Goal: Transaction & Acquisition: Purchase product/service

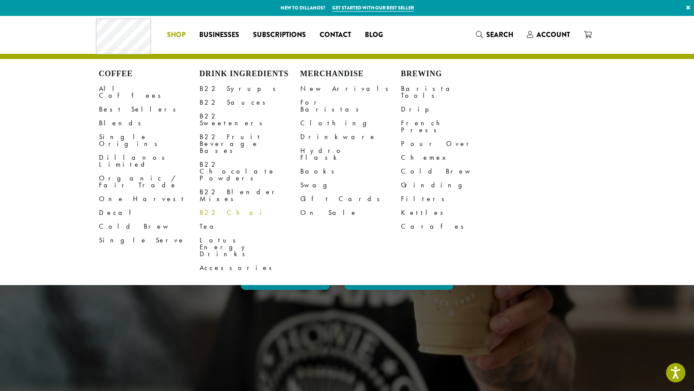
click at [220, 206] on link "B22 Chai" at bounding box center [250, 213] width 101 height 14
click at [208, 220] on link "Tea" at bounding box center [250, 227] width 101 height 14
click at [221, 115] on link "B22 Sweeteners" at bounding box center [250, 119] width 101 height 21
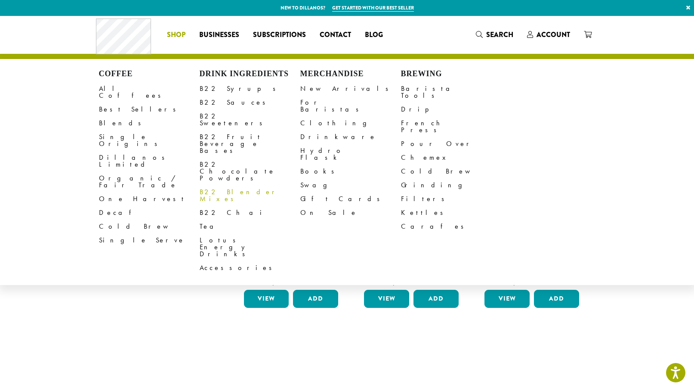
click at [218, 185] on link "B22 Blender Mixes" at bounding box center [250, 195] width 101 height 21
click at [215, 88] on link "B22 Syrups" at bounding box center [250, 89] width 101 height 14
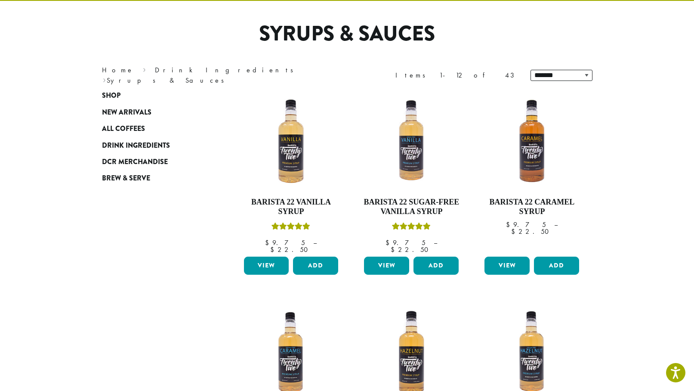
scroll to position [58, 0]
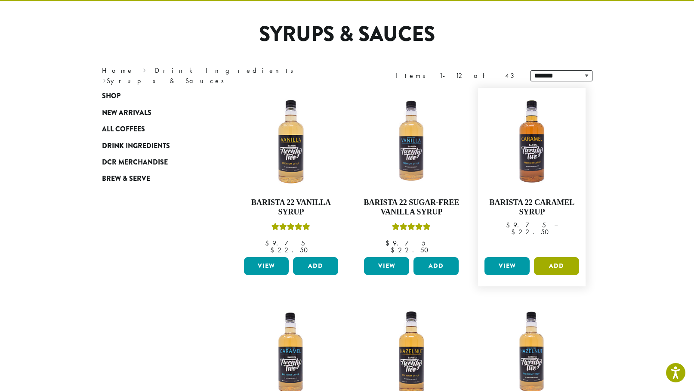
click at [561, 257] on button "Add" at bounding box center [556, 266] width 45 height 18
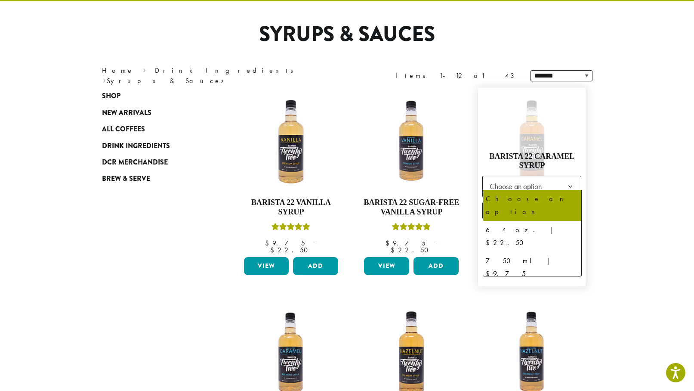
click at [565, 180] on b at bounding box center [570, 186] width 21 height 21
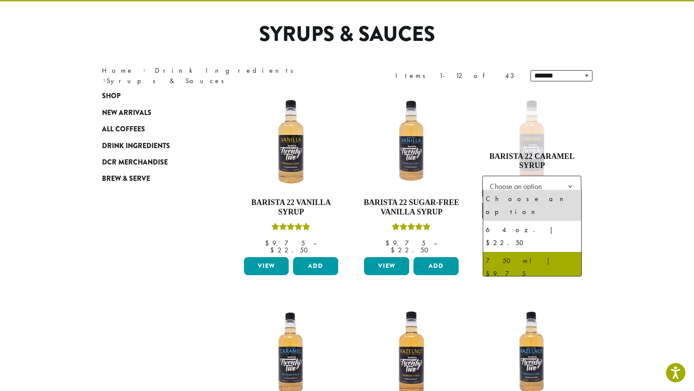
select select "******"
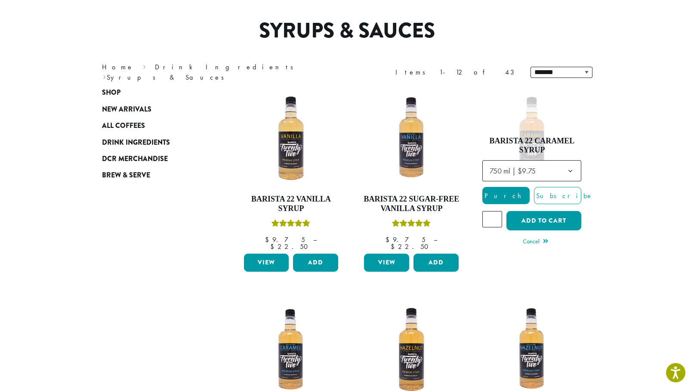
scroll to position [69, 0]
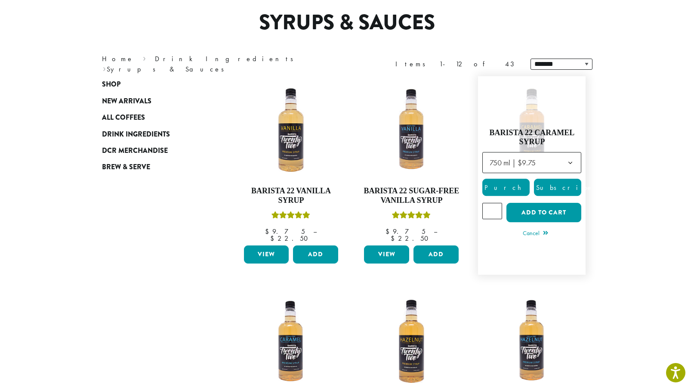
click at [558, 183] on span "Subscribe" at bounding box center [564, 187] width 59 height 9
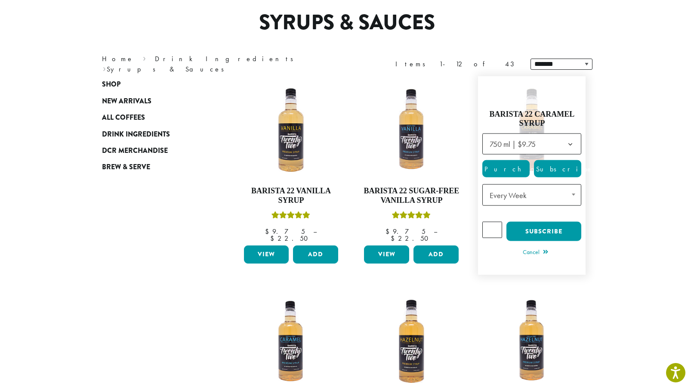
click at [512, 164] on span "Purchase" at bounding box center [519, 168] width 73 height 9
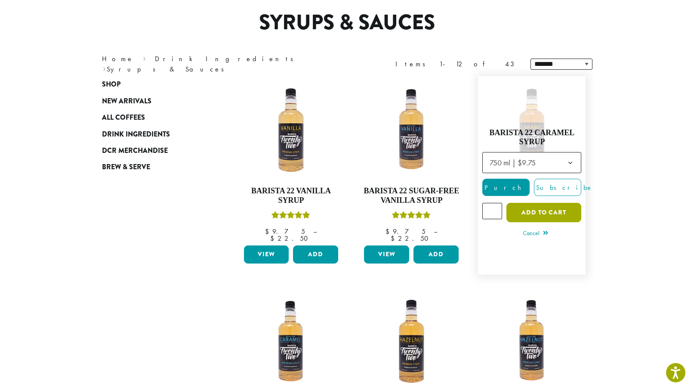
click at [547, 205] on button "Add to cart" at bounding box center [544, 212] width 75 height 19
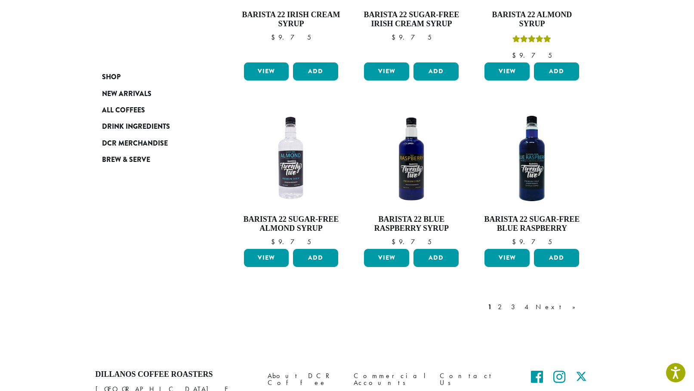
scroll to position [674, 0]
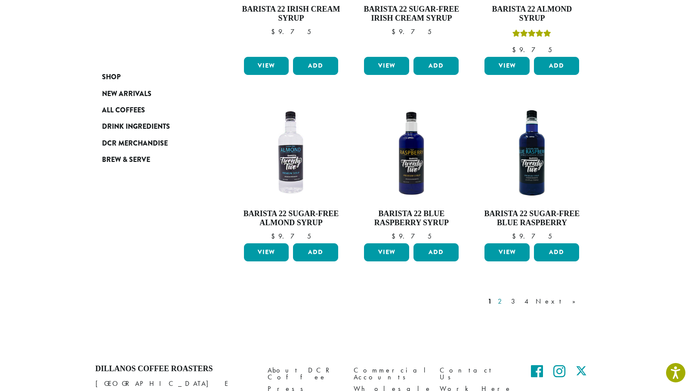
click at [507, 296] on link "2" at bounding box center [501, 301] width 11 height 10
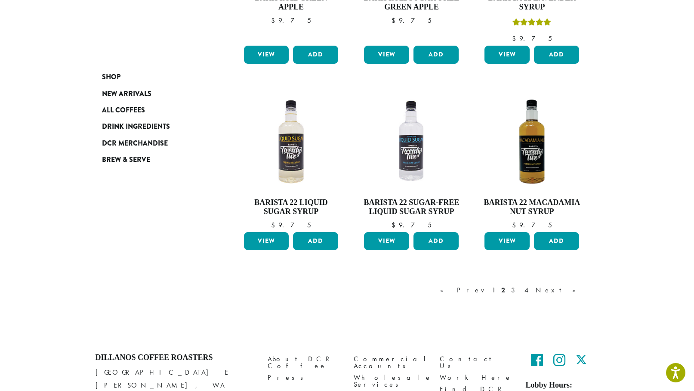
scroll to position [667, 0]
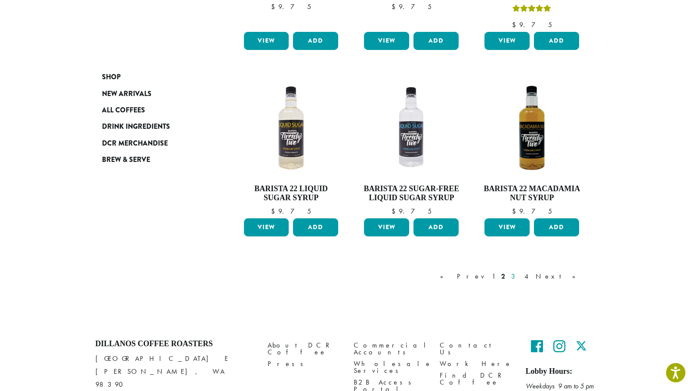
click at [520, 276] on link "3" at bounding box center [515, 276] width 11 height 10
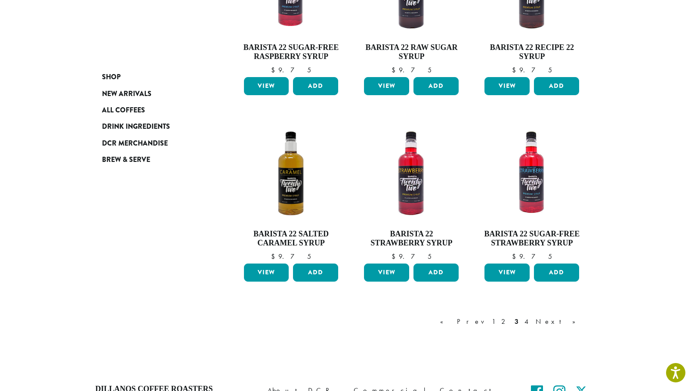
scroll to position [615, 0]
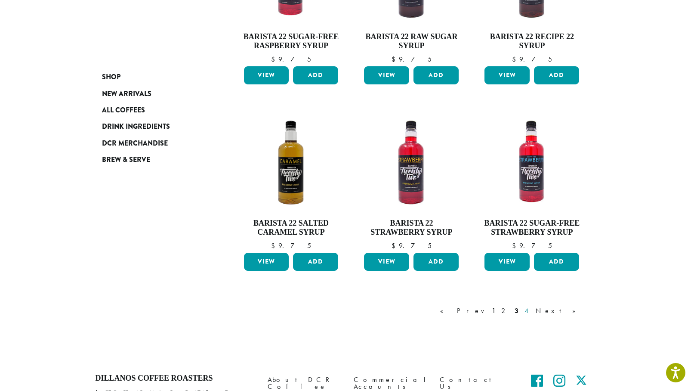
click at [532, 308] on link "4" at bounding box center [527, 311] width 9 height 10
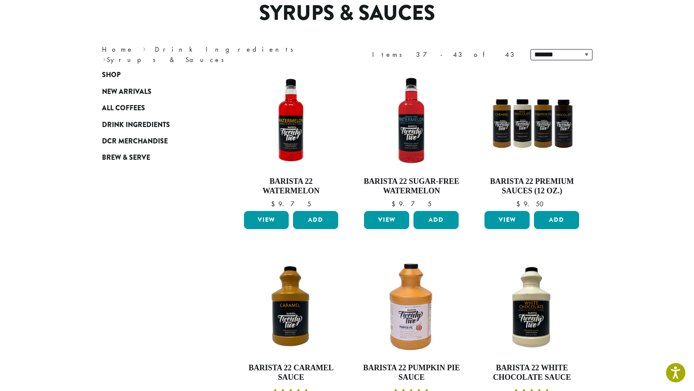
scroll to position [44, 0]
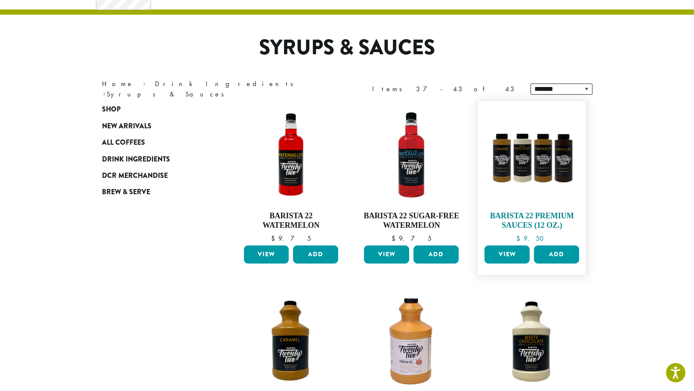
click at [554, 164] on img at bounding box center [532, 154] width 99 height 99
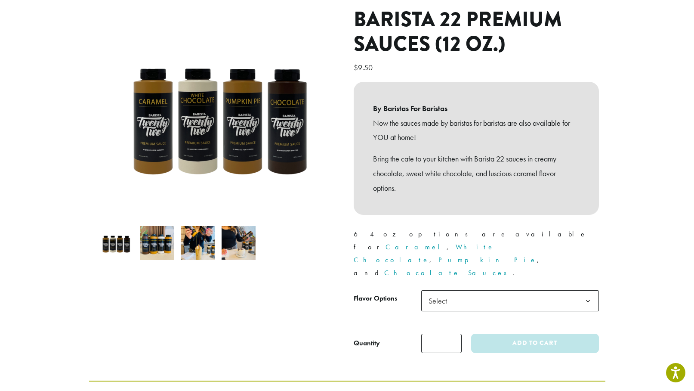
scroll to position [116, 0]
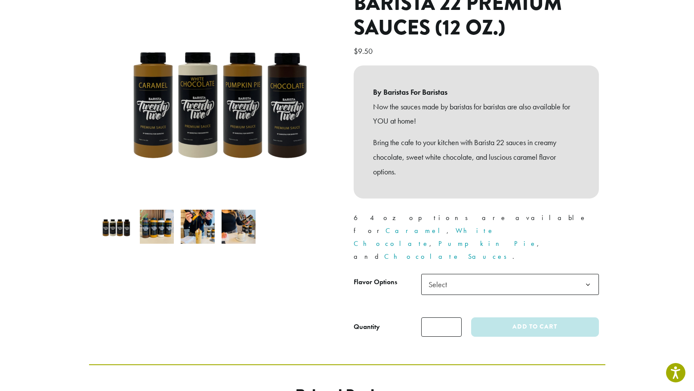
click at [532, 274] on span "Select" at bounding box center [510, 284] width 178 height 21
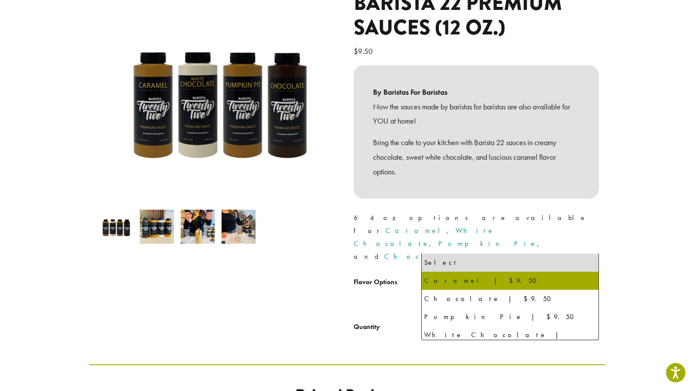
select select "*******"
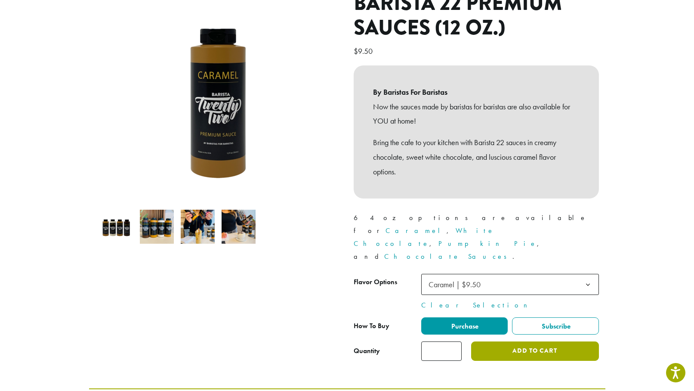
click at [572, 341] on button "Add to cart" at bounding box center [534, 350] width 127 height 19
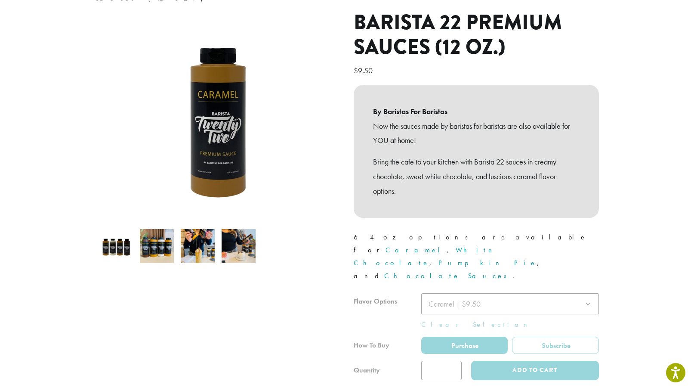
scroll to position [171, 0]
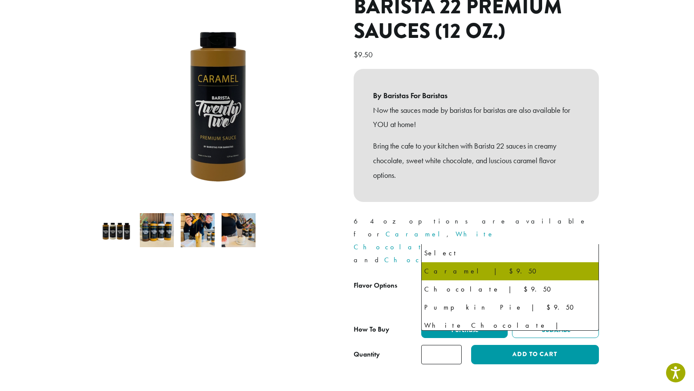
click at [576, 277] on span "Caramel | $9.50" at bounding box center [510, 287] width 178 height 21
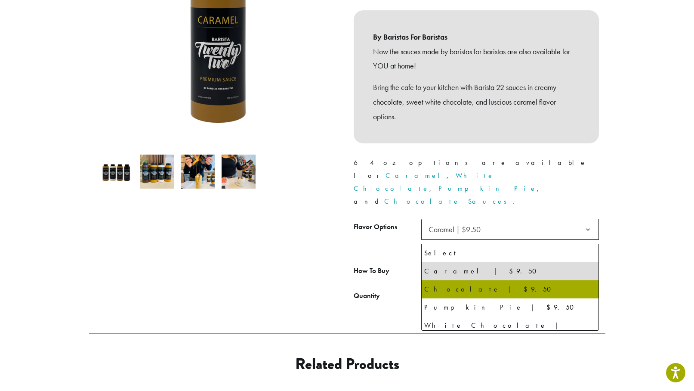
select select "*********"
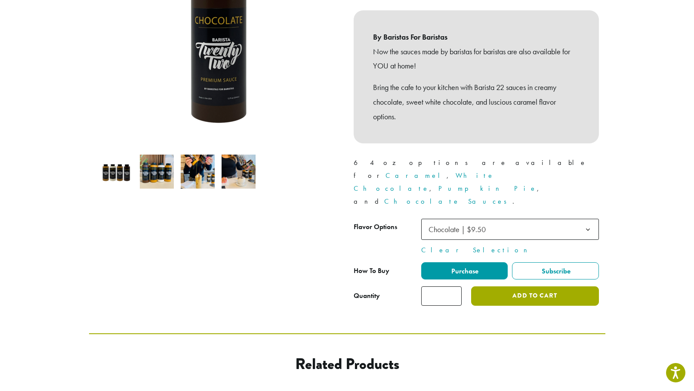
click at [564, 286] on button "Add to cart" at bounding box center [534, 295] width 127 height 19
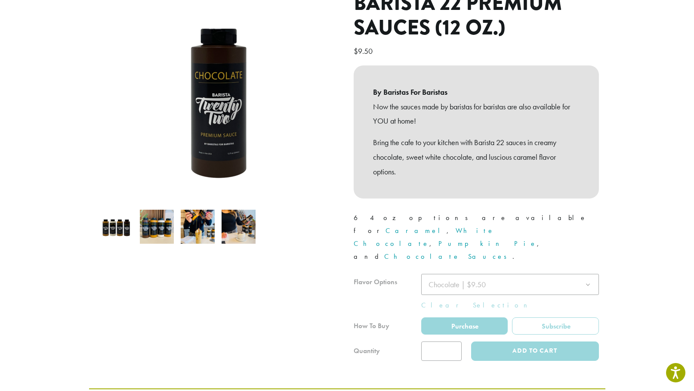
scroll to position [230, 0]
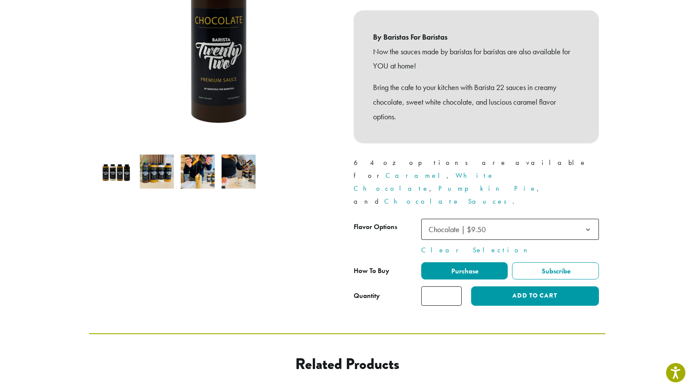
click at [595, 219] on b at bounding box center [588, 229] width 21 height 21
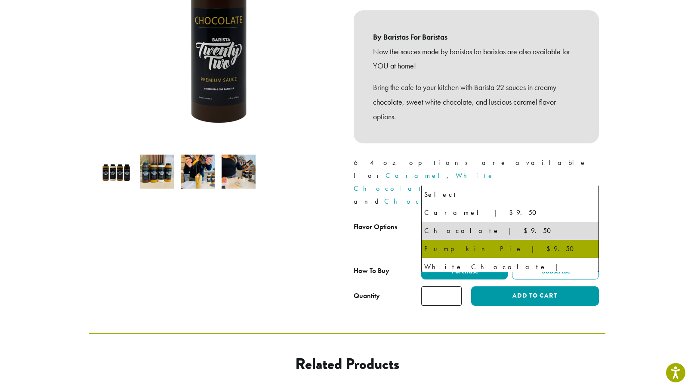
select select "**********"
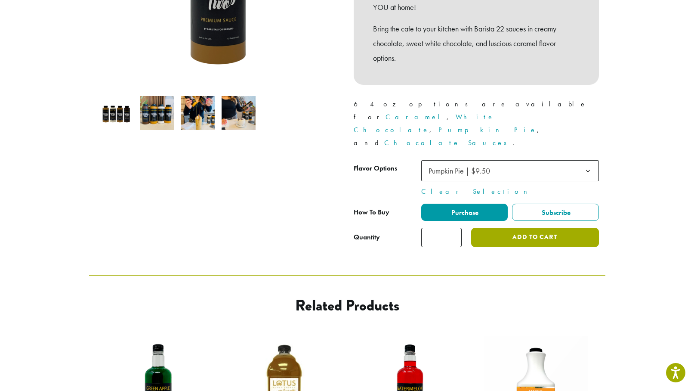
click at [533, 228] on button "Add to cart" at bounding box center [534, 237] width 127 height 19
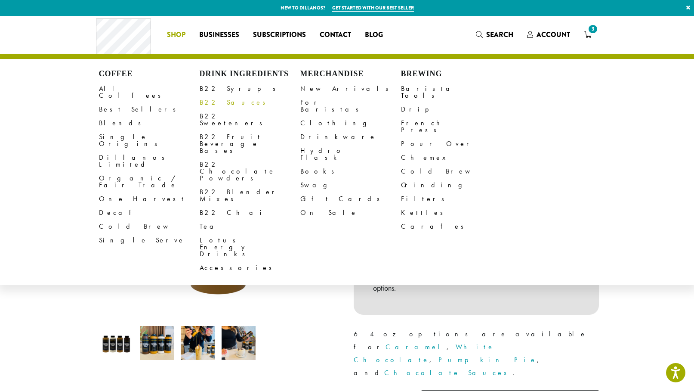
click at [225, 100] on link "B22 Sauces" at bounding box center [250, 103] width 101 height 14
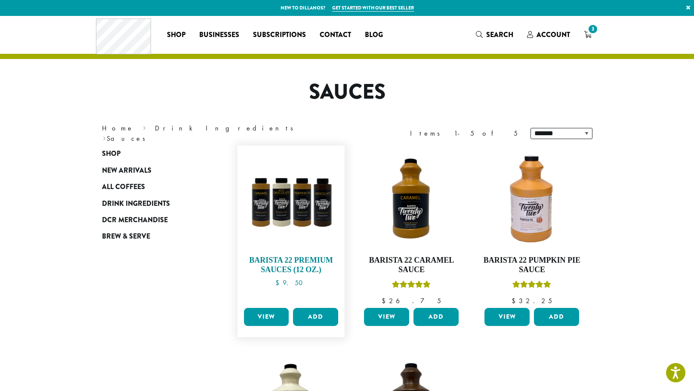
click at [294, 221] on img at bounding box center [291, 199] width 99 height 99
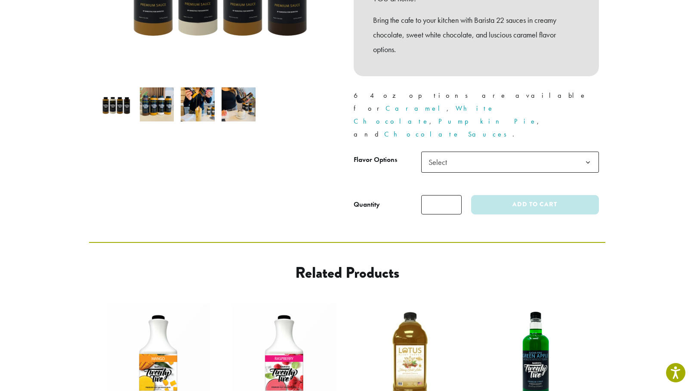
scroll to position [209, 0]
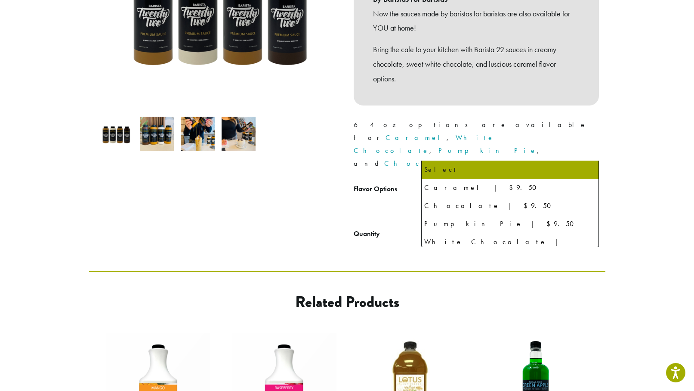
click at [575, 181] on span "Select" at bounding box center [510, 191] width 178 height 21
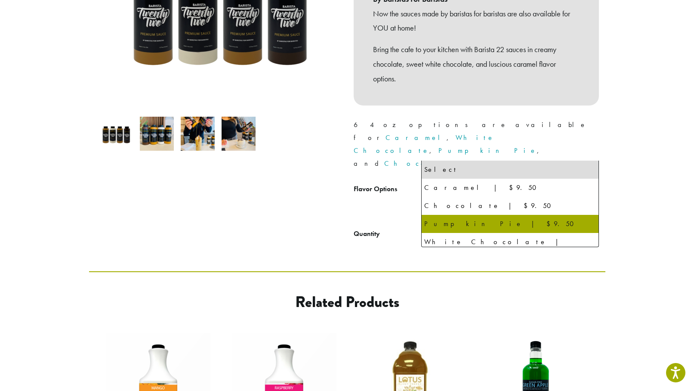
select select "**********"
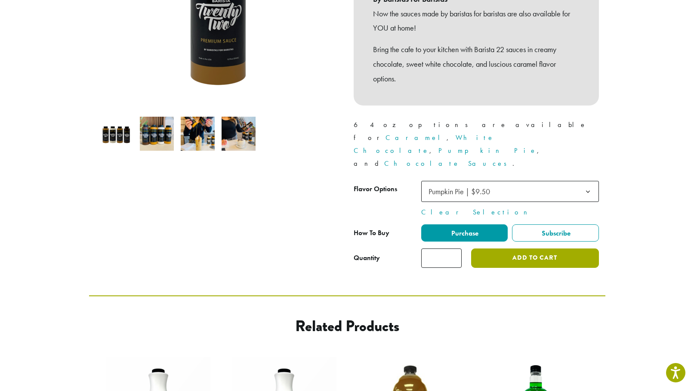
click at [571, 248] on button "Add to cart" at bounding box center [534, 257] width 127 height 19
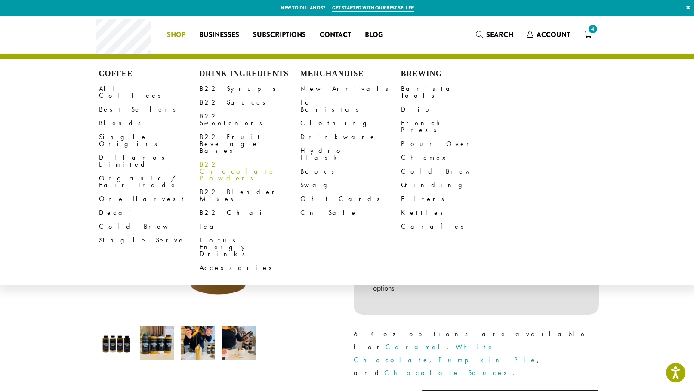
click at [217, 158] on link "B22 Chocolate Powders" at bounding box center [250, 172] width 101 height 28
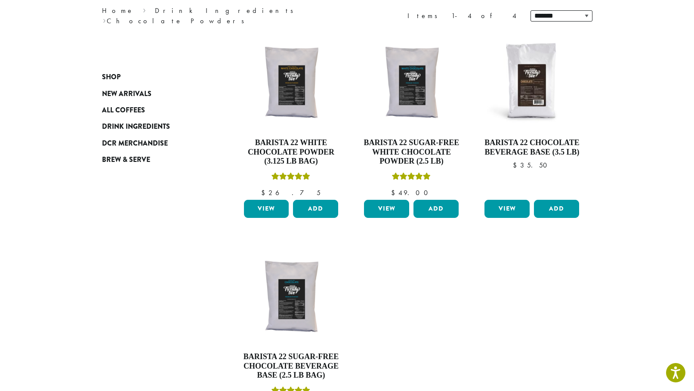
scroll to position [120, 0]
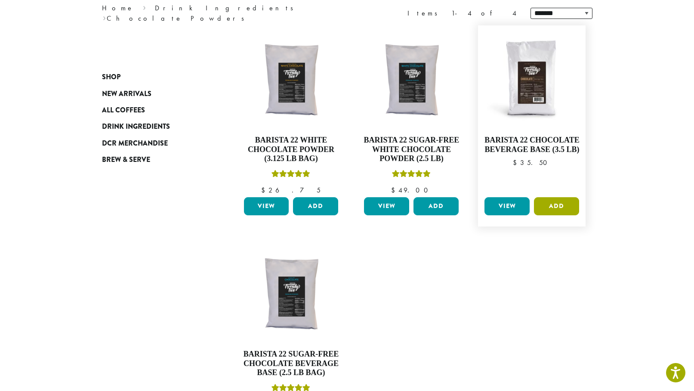
click at [552, 207] on button "Add" at bounding box center [556, 206] width 45 height 18
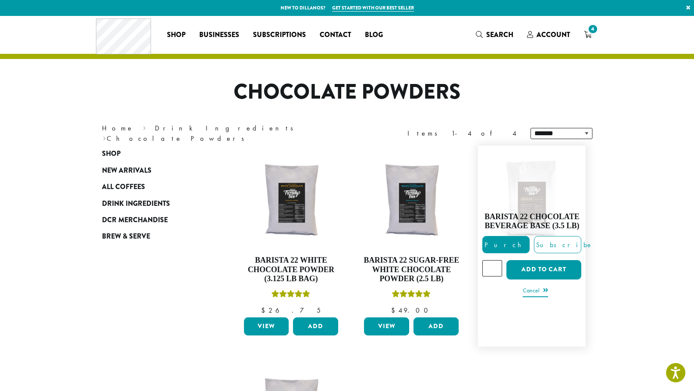
scroll to position [0, 0]
click at [537, 288] on link "Cancel" at bounding box center [535, 291] width 25 height 12
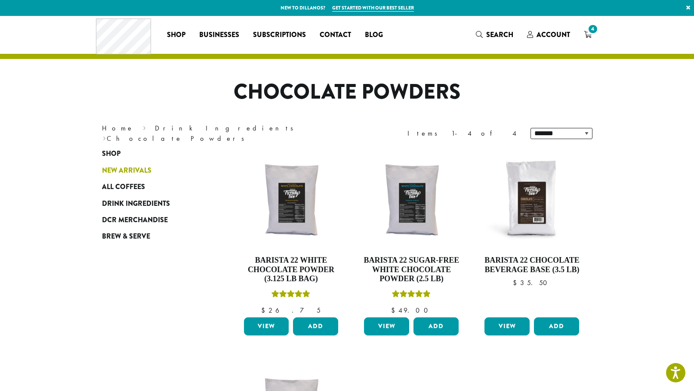
click at [128, 170] on span "New Arrivals" at bounding box center [127, 170] width 50 height 11
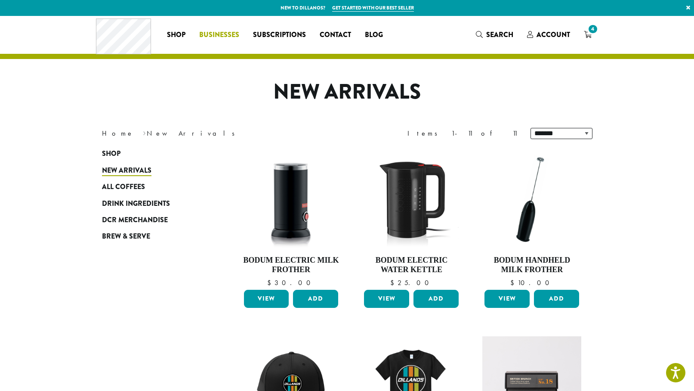
click at [227, 34] on span "Businesses" at bounding box center [219, 35] width 40 height 11
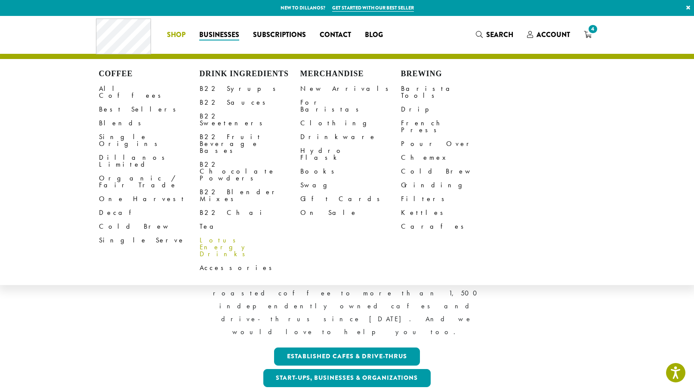
click at [217, 233] on link "Lotus Energy Drinks" at bounding box center [250, 247] width 101 height 28
